Goal: Information Seeking & Learning: Learn about a topic

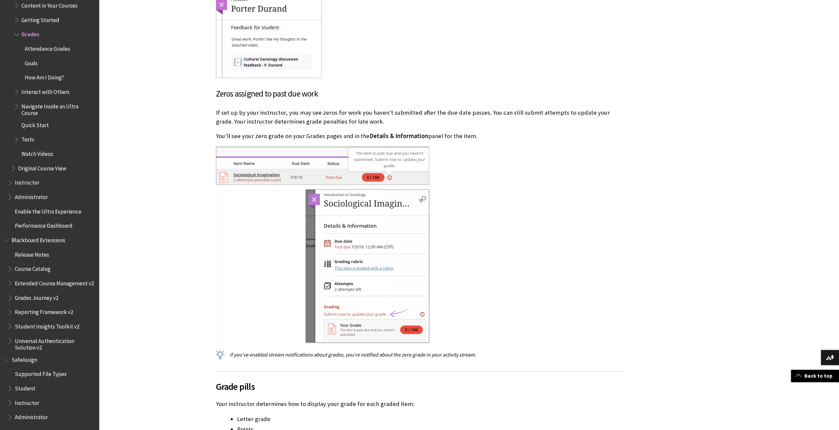
scroll to position [989, 0]
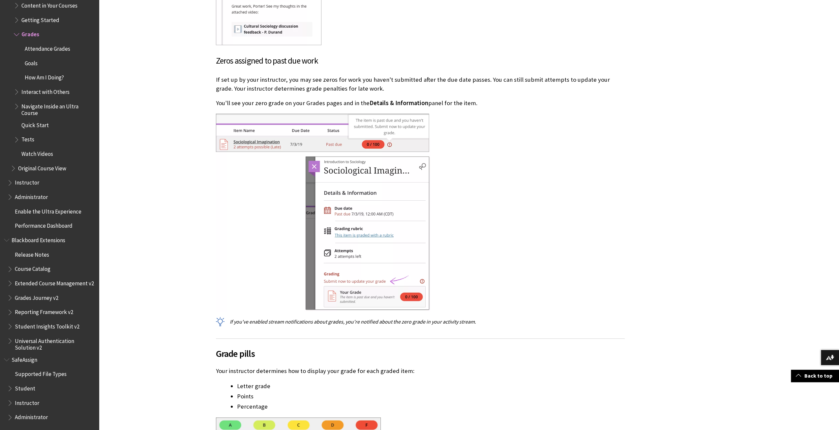
click at [390, 143] on img at bounding box center [323, 212] width 214 height 197
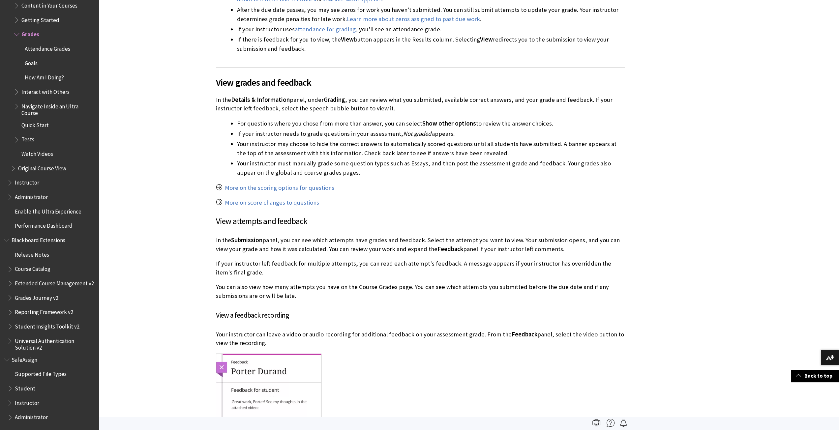
scroll to position [560, 0]
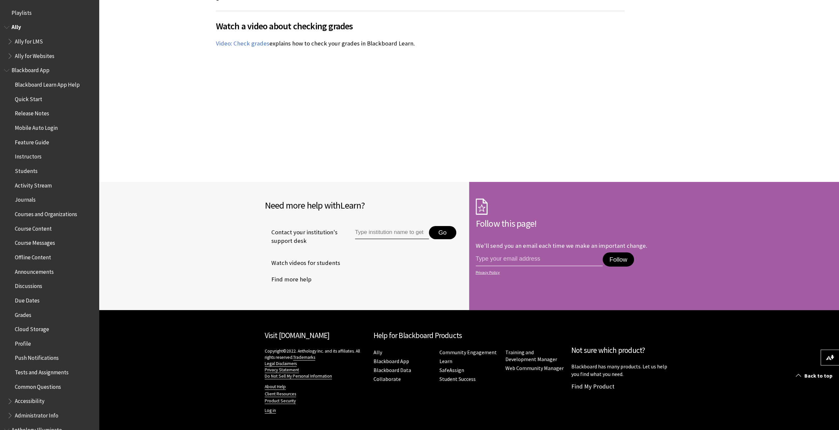
click at [45, 42] on span "Ally for LMS" at bounding box center [51, 41] width 88 height 11
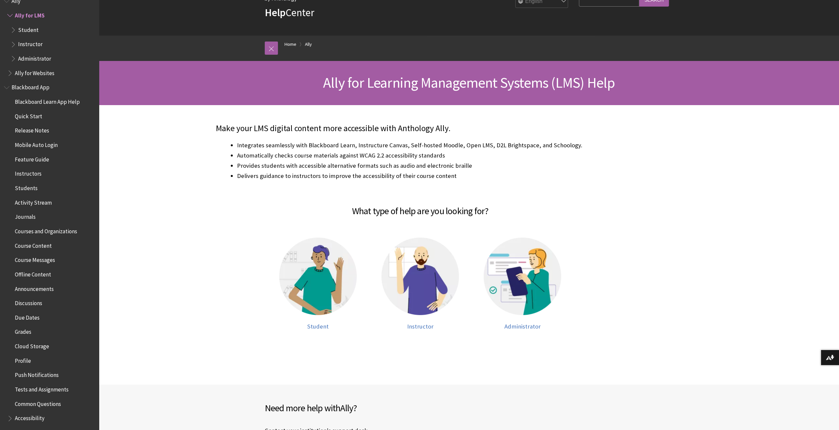
scroll to position [66, 0]
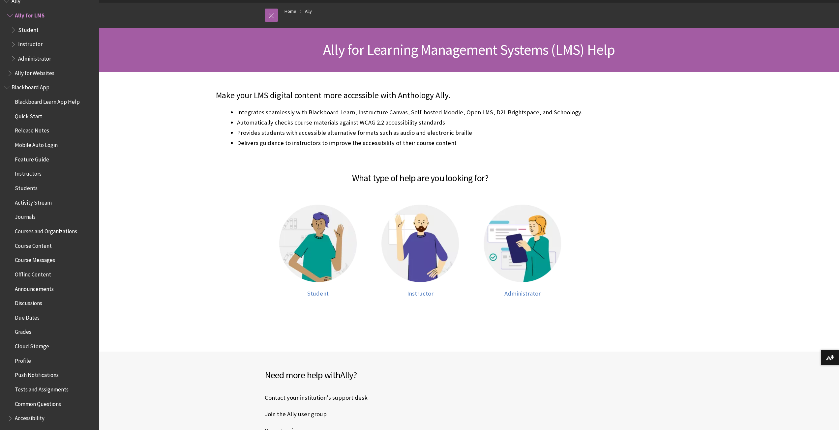
click at [30, 318] on span "Due Dates" at bounding box center [27, 316] width 25 height 9
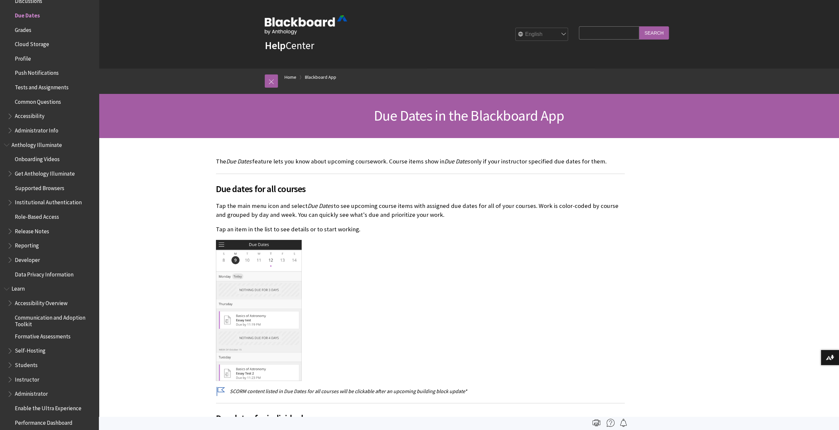
click at [28, 34] on span "Grades" at bounding box center [51, 29] width 88 height 11
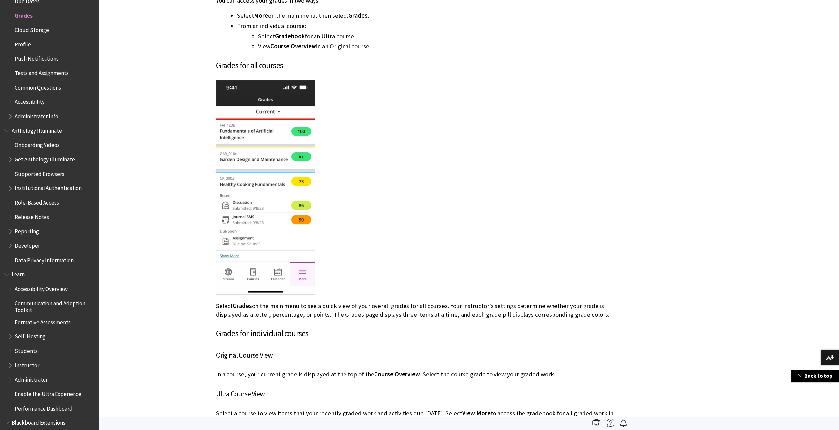
scroll to position [200, 0]
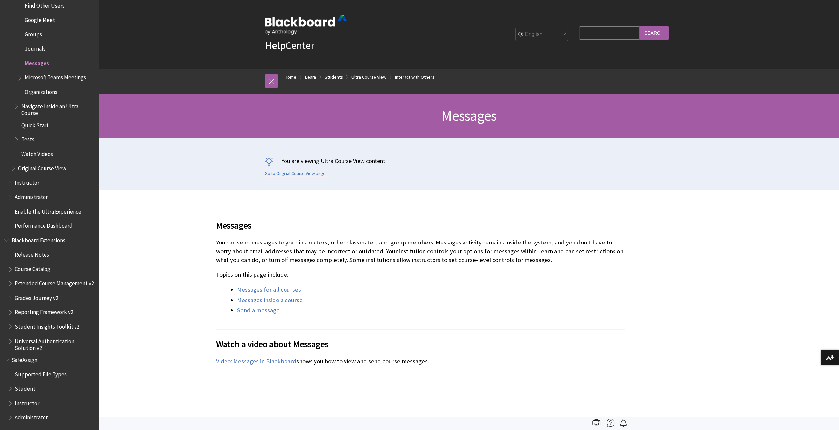
click at [24, 137] on span "Tests" at bounding box center [27, 138] width 13 height 9
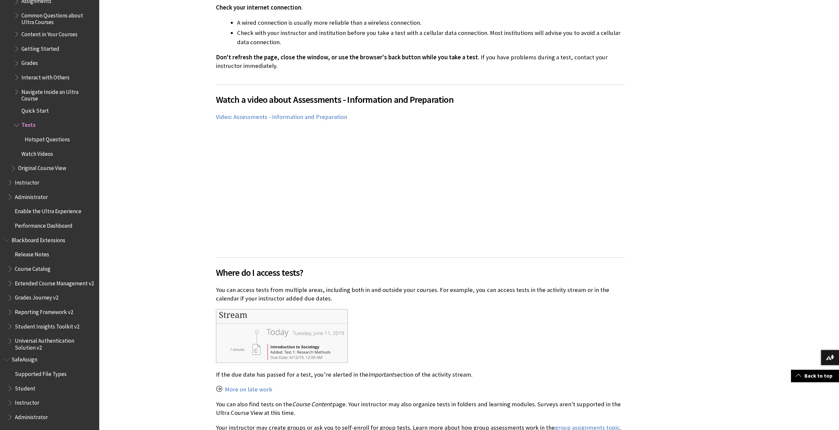
scroll to position [330, 0]
